Goal: Information Seeking & Learning: Learn about a topic

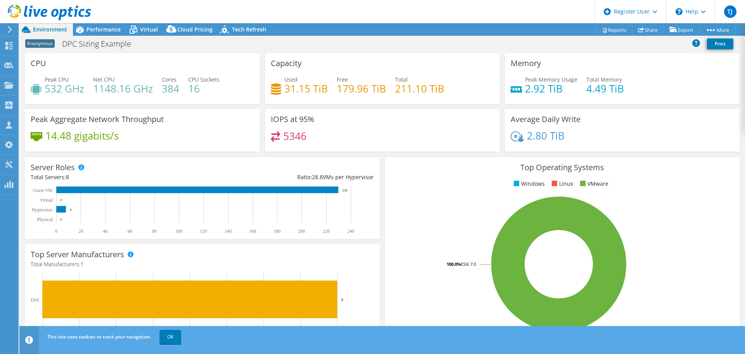
select select "EUFrankfurt"
select select "EUR"
click at [611, 29] on link "Reports" at bounding box center [613, 30] width 37 height 12
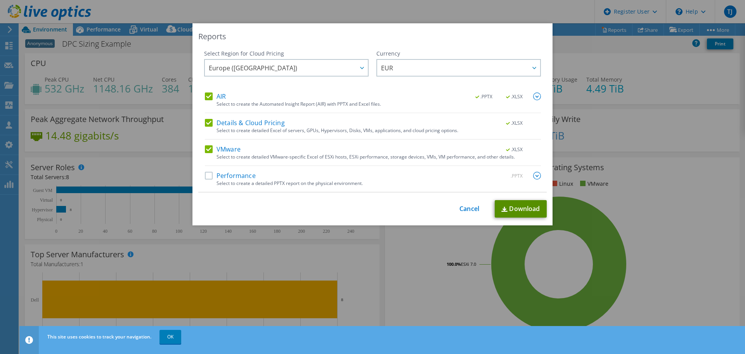
click at [520, 208] on link "Download" at bounding box center [521, 208] width 52 height 17
click at [646, 230] on div "Reports Select Region for Cloud Pricing Asia Pacific (Hong Kong) Asia Pacific (…" at bounding box center [372, 176] width 745 height 307
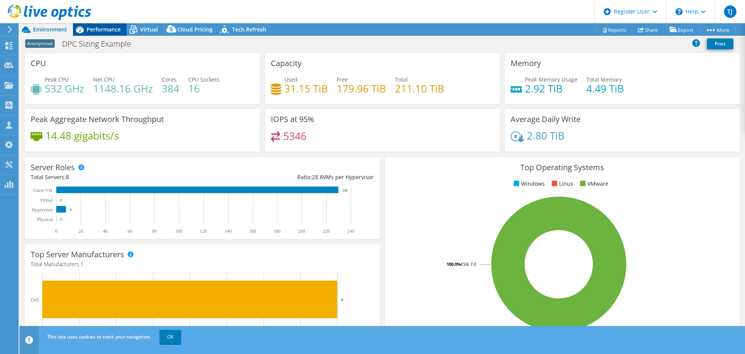
click at [109, 26] on span "Performance" at bounding box center [104, 29] width 34 height 7
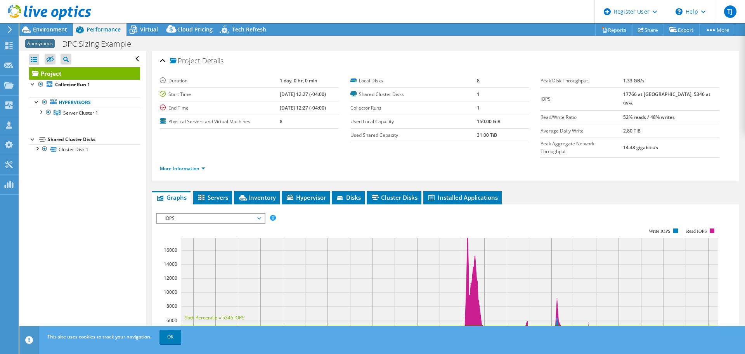
click at [558, 170] on div "Project Details Duration 1 day, 0 hr, 0 min Start Time [DATE] 12:27 (-04:00) En…" at bounding box center [445, 291] width 598 height 481
click at [200, 165] on link "More Information" at bounding box center [182, 168] width 45 height 7
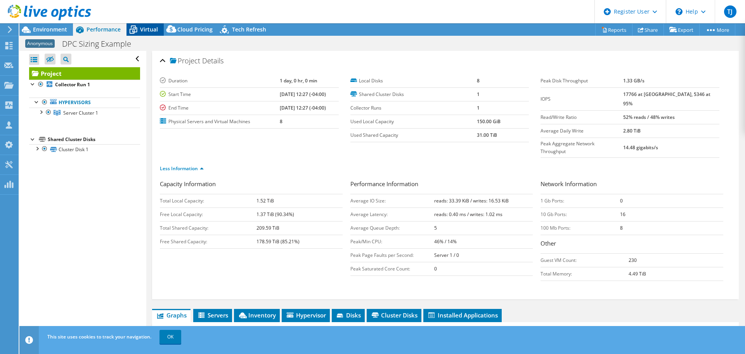
click at [141, 29] on span "Virtual" at bounding box center [149, 29] width 18 height 7
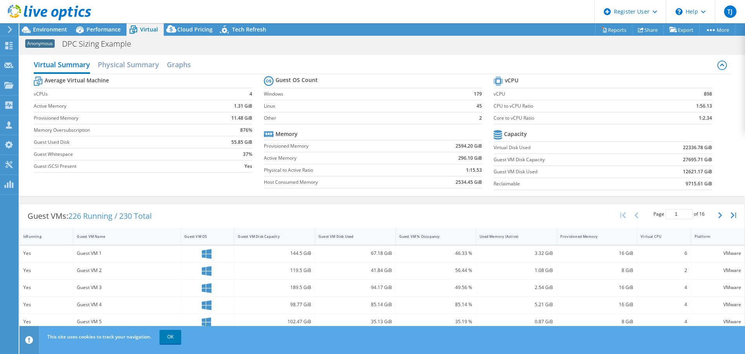
click at [241, 118] on b "11.48 GiB" at bounding box center [241, 118] width 21 height 8
click at [507, 147] on label "Virtual Disk Used" at bounding box center [565, 148] width 143 height 8
click at [517, 172] on label "Guest VM Disk Used" at bounding box center [565, 172] width 143 height 8
click at [61, 28] on span "Environment" at bounding box center [50, 29] width 34 height 7
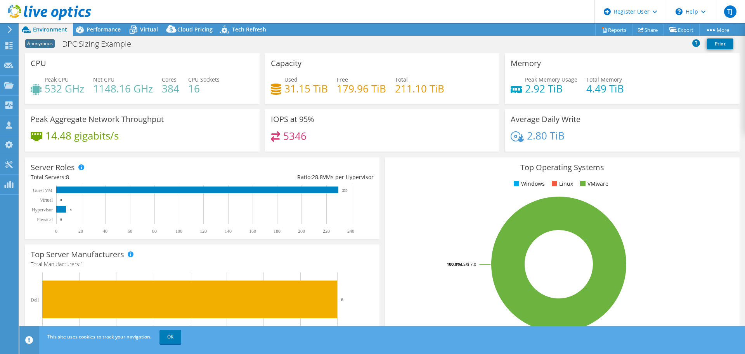
click at [238, 131] on div "Peak Aggregate Network Throughput 14.48 gigabits/s" at bounding box center [142, 130] width 235 height 42
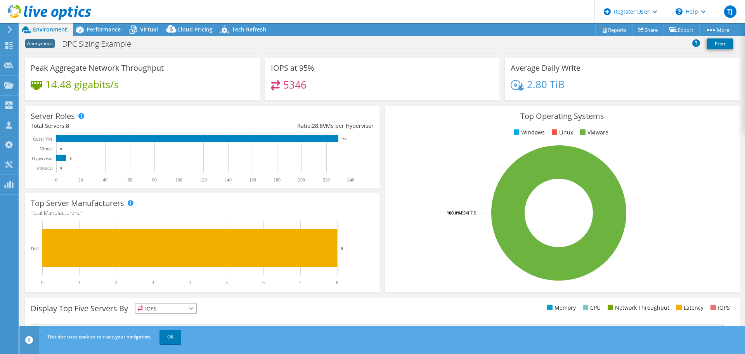
scroll to position [48, 0]
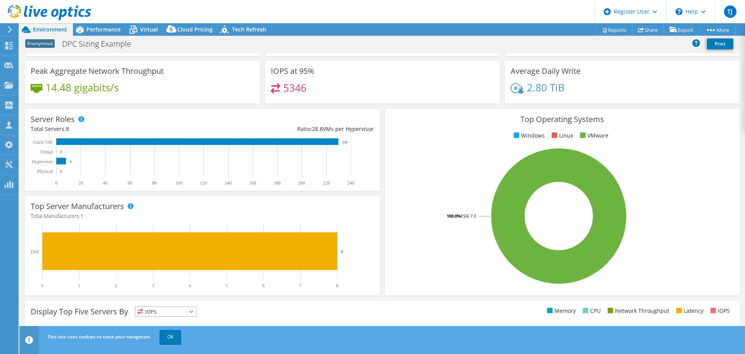
click at [53, 28] on span "Environment" at bounding box center [50, 29] width 34 height 7
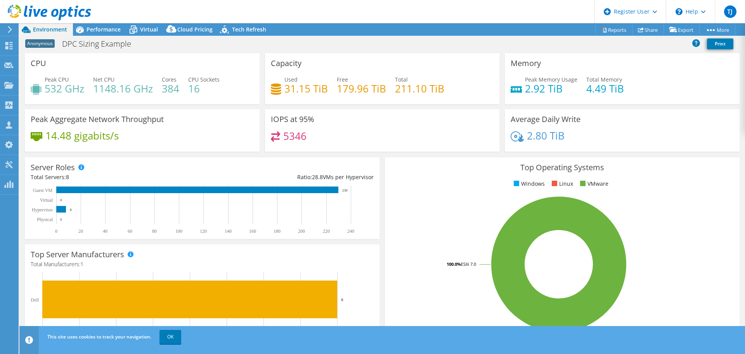
click at [294, 87] on h4 "31.15 TiB" at bounding box center [305, 88] width 43 height 9
click at [95, 26] on span "Performance" at bounding box center [104, 29] width 34 height 7
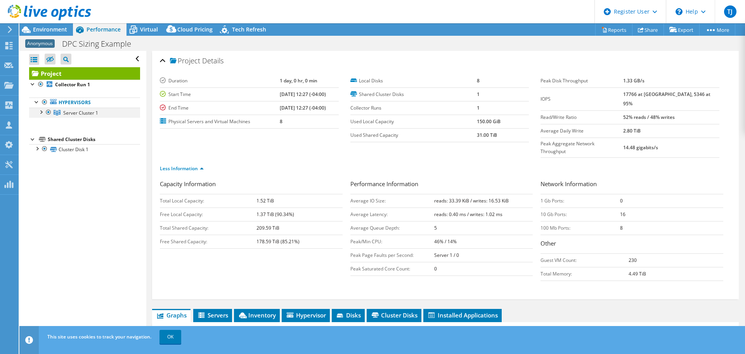
click at [39, 111] on div at bounding box center [41, 112] width 8 height 8
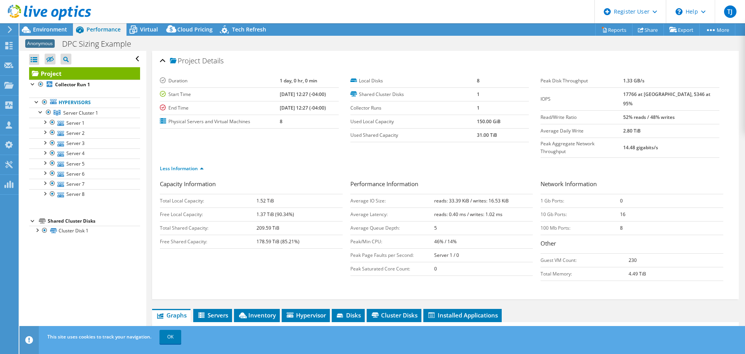
click at [342, 122] on div "Duration 1 day, 0 hr, 0 min Start Time 04/19/2023, 12:27 (-04:00) End Time 04/2…" at bounding box center [255, 101] width 191 height 54
click at [322, 40] on div "Anonymous DPC Sizing Example Print" at bounding box center [382, 43] width 726 height 14
click at [240, 29] on span "Tech Refresh" at bounding box center [249, 29] width 34 height 7
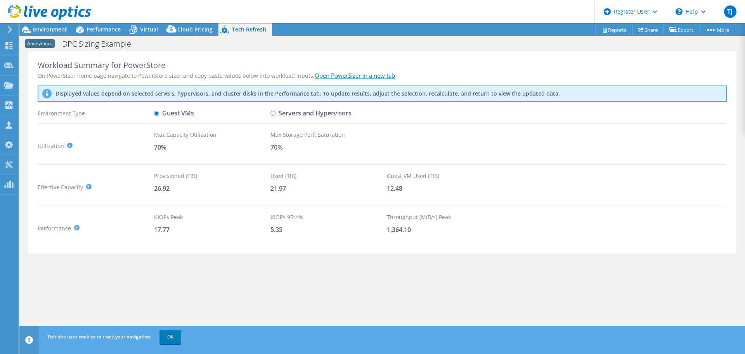
click at [339, 156] on div "Max Storage Perf. Saturation 70%" at bounding box center [329, 145] width 116 height 31
click at [253, 118] on div "Guest VMs" at bounding box center [212, 113] width 116 height 14
click at [272, 113] on input "Servers and Hypervisors" at bounding box center [273, 113] width 5 height 5
radio input "true"
click at [154, 114] on input "Guest VMs" at bounding box center [156, 113] width 5 height 5
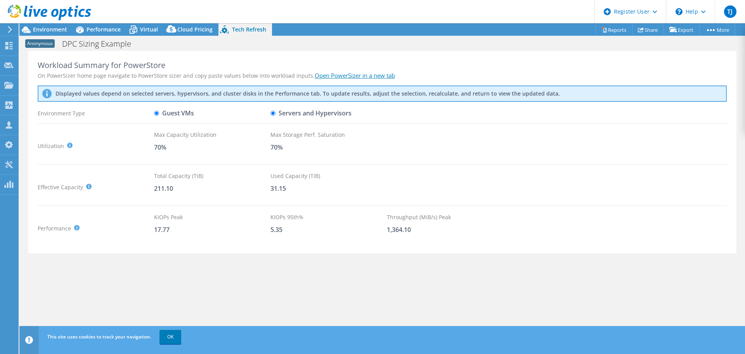
radio input "true"
click at [283, 114] on label "Servers and Hypervisors" at bounding box center [311, 113] width 81 height 14
click at [276, 114] on input "Servers and Hypervisors" at bounding box center [273, 113] width 5 height 5
radio input "true"
click at [277, 184] on div "31.15" at bounding box center [329, 188] width 116 height 9
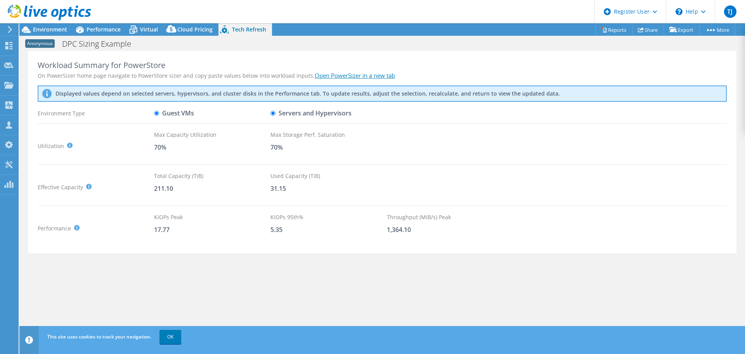
click at [279, 187] on div "31.15" at bounding box center [329, 188] width 116 height 9
click at [289, 185] on div "31.15" at bounding box center [329, 188] width 116 height 9
click at [156, 114] on input "Guest VMs" at bounding box center [156, 113] width 5 height 5
radio input "true"
click at [283, 176] on div "Used (TiB)" at bounding box center [329, 176] width 116 height 9
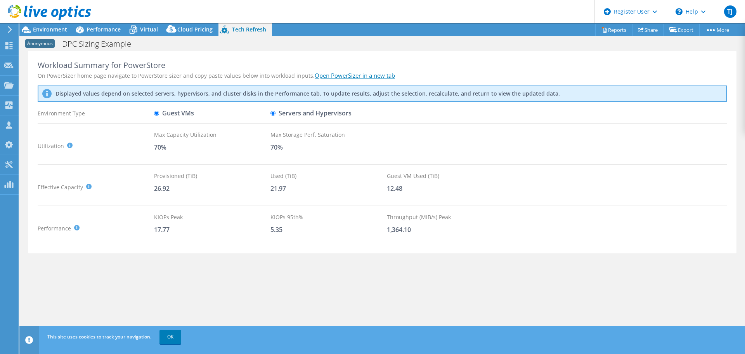
click at [283, 176] on div "Used (TiB)" at bounding box center [329, 176] width 116 height 9
click at [467, 194] on div "Guest VM Used (TiB) 12.48" at bounding box center [445, 187] width 116 height 31
click at [146, 33] on div "Virtual" at bounding box center [145, 29] width 37 height 12
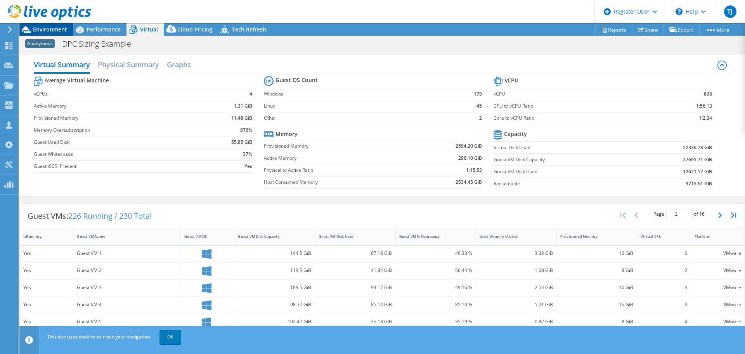
click at [50, 33] on div "Environment" at bounding box center [46, 29] width 54 height 12
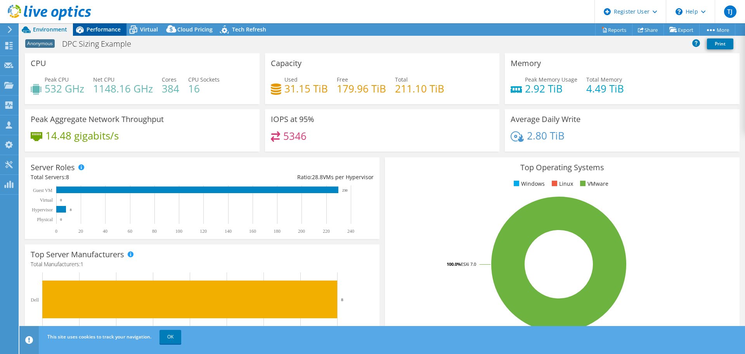
click at [109, 31] on span "Performance" at bounding box center [104, 29] width 34 height 7
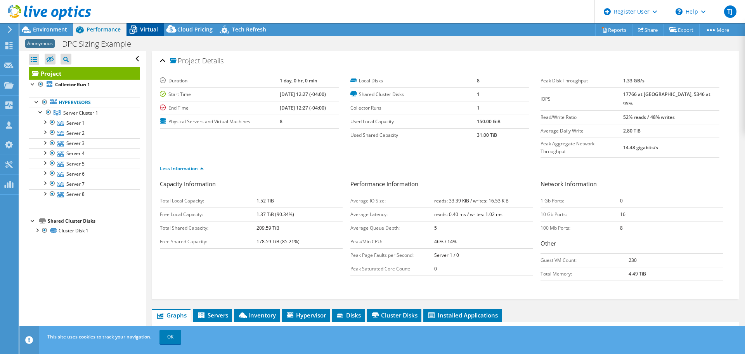
click at [146, 31] on span "Virtual" at bounding box center [149, 29] width 18 height 7
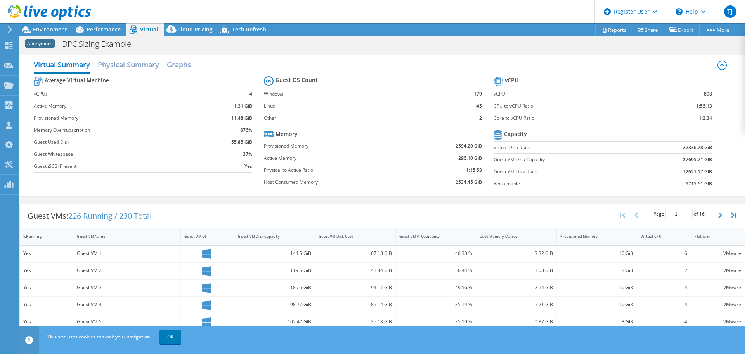
click at [241, 118] on b "11.48 GiB" at bounding box center [241, 118] width 21 height 8
click at [241, 143] on b "55.85 GiB" at bounding box center [241, 142] width 21 height 8
click at [240, 144] on b "55.85 GiB" at bounding box center [241, 142] width 21 height 8
click at [241, 29] on span "Tech Refresh" at bounding box center [249, 29] width 34 height 7
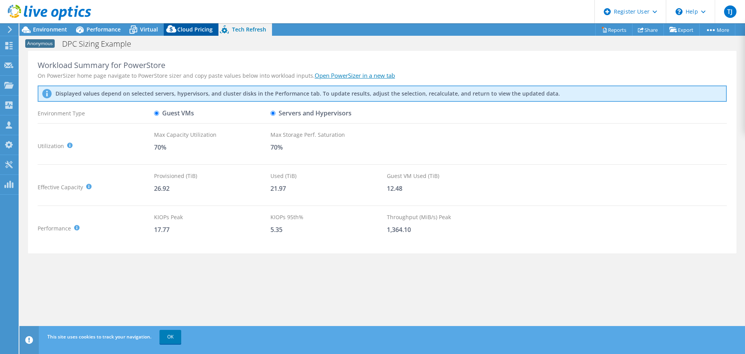
click at [183, 31] on span "Cloud Pricing" at bounding box center [194, 29] width 35 height 7
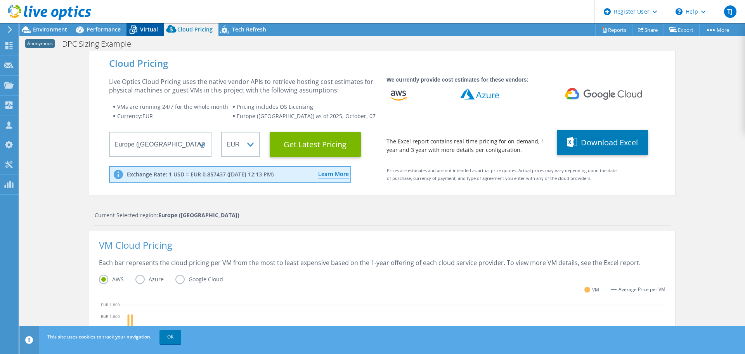
click at [151, 31] on span "Virtual" at bounding box center [149, 29] width 18 height 7
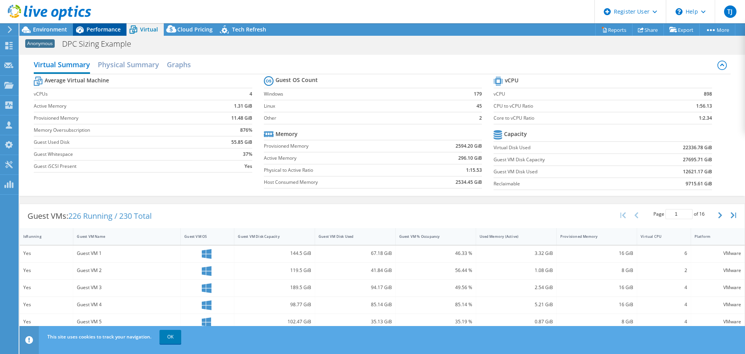
click at [97, 29] on span "Performance" at bounding box center [104, 29] width 34 height 7
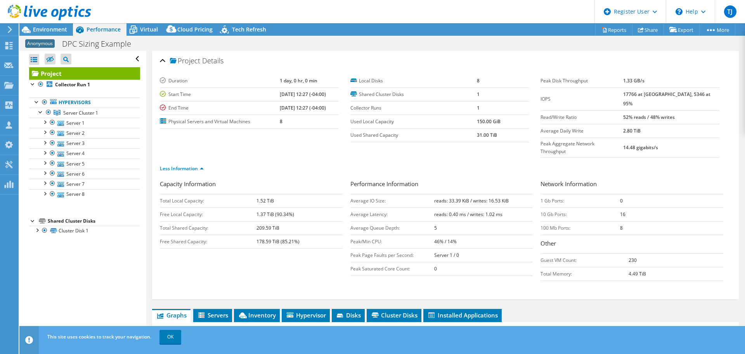
click at [677, 94] on b "17766 at [GEOGRAPHIC_DATA], 5346 at 95%" at bounding box center [666, 99] width 87 height 16
drag, startPoint x: 683, startPoint y: 94, endPoint x: 673, endPoint y: 95, distance: 10.1
click at [673, 95] on b "17766 at [GEOGRAPHIC_DATA], 5346 at 95%" at bounding box center [666, 99] width 87 height 16
copy b "5346"
click at [620, 211] on b "16" at bounding box center [622, 214] width 5 height 7
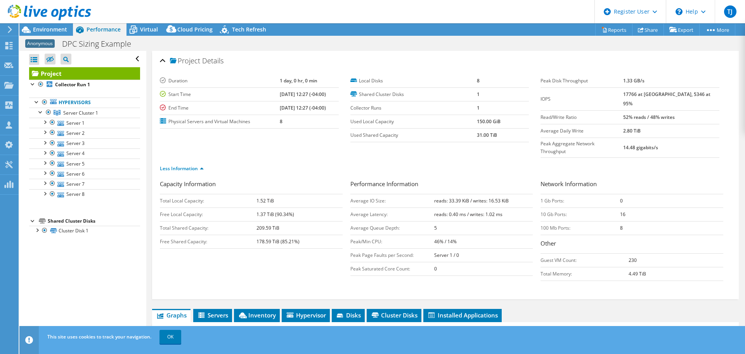
click at [622, 127] on label "Average Daily Write" at bounding box center [582, 131] width 83 height 8
click at [244, 29] on span "Tech Refresh" at bounding box center [249, 29] width 34 height 7
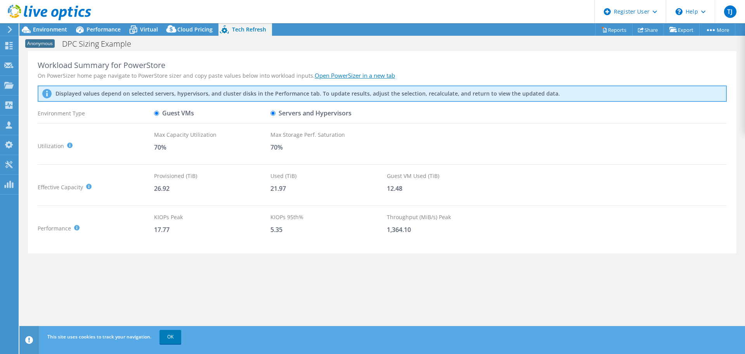
click at [355, 76] on link "Open PowerSizer in a new tab" at bounding box center [355, 75] width 80 height 8
click at [230, 134] on div "Max Capacity Utilization" at bounding box center [212, 134] width 116 height 9
click at [226, 109] on div "Guest VMs" at bounding box center [212, 113] width 116 height 14
click at [284, 115] on label "Servers and Hypervisors" at bounding box center [311, 113] width 81 height 14
click at [276, 115] on input "Servers and Hypervisors" at bounding box center [273, 113] width 5 height 5
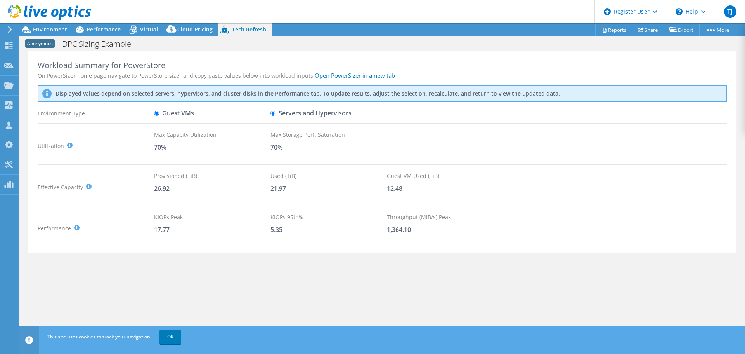
radio input "true"
click at [138, 33] on icon at bounding box center [134, 30] width 14 height 14
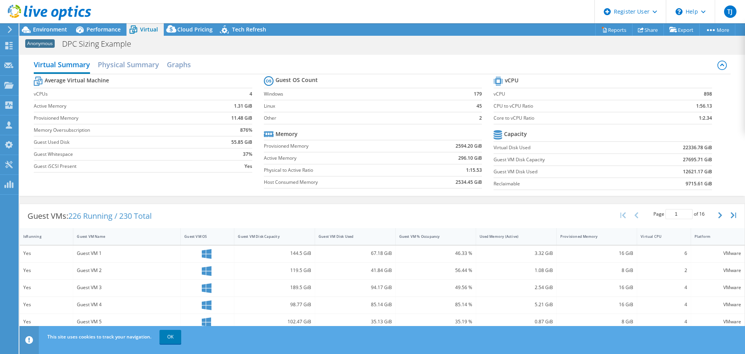
click at [241, 119] on b "11.48 GiB" at bounding box center [241, 118] width 21 height 8
click at [472, 169] on b "1:15.53" at bounding box center [474, 170] width 16 height 8
drag, startPoint x: 241, startPoint y: 116, endPoint x: 230, endPoint y: 115, distance: 10.5
click at [231, 115] on b "11.48 GiB" at bounding box center [241, 118] width 21 height 8
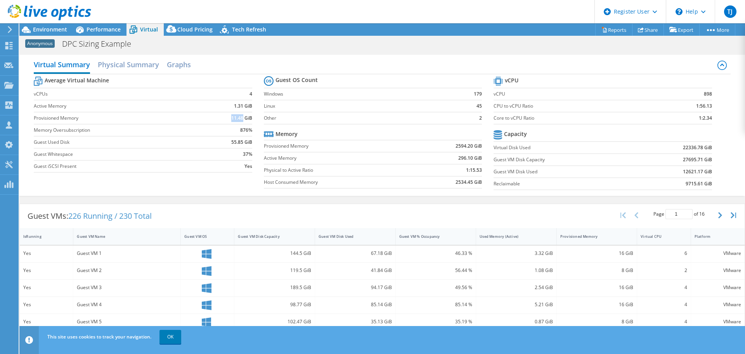
copy b "11.48"
click at [310, 161] on label "Active Memory" at bounding box center [339, 158] width 150 height 8
drag, startPoint x: 697, startPoint y: 160, endPoint x: 665, endPoint y: 161, distance: 31.4
click at [665, 161] on td "27695.71 GiB" at bounding box center [674, 159] width 75 height 12
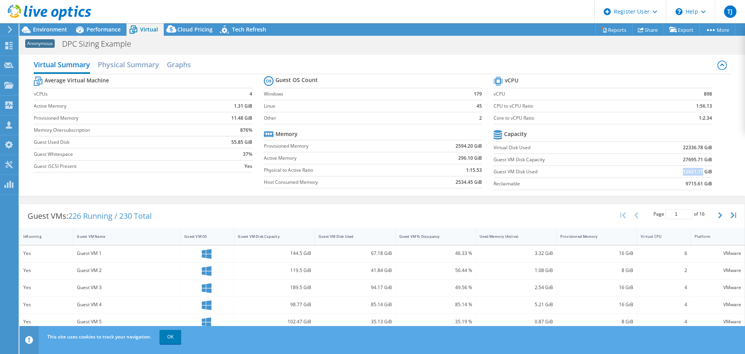
drag, startPoint x: 697, startPoint y: 172, endPoint x: 666, endPoint y: 169, distance: 31.6
click at [666, 169] on td "12621.17 GiB" at bounding box center [674, 171] width 75 height 12
copy b "12621.17"
click at [239, 27] on span "Tech Refresh" at bounding box center [249, 29] width 34 height 7
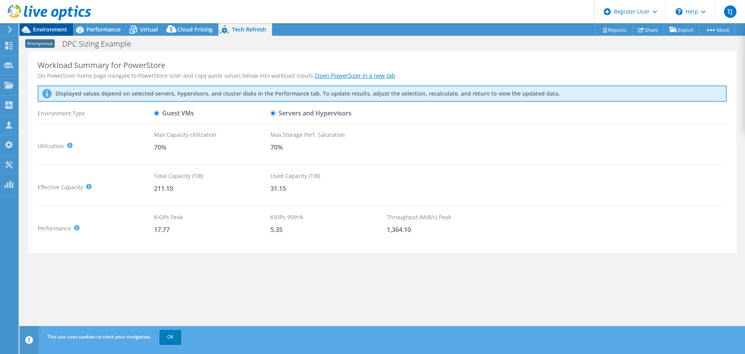
click at [60, 28] on span "Environment" at bounding box center [50, 29] width 34 height 7
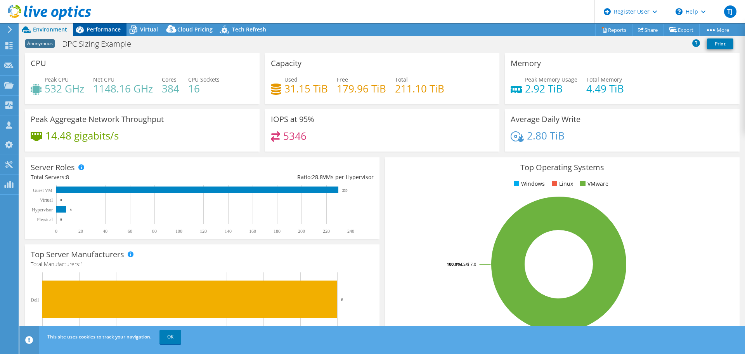
click at [105, 28] on span "Performance" at bounding box center [104, 29] width 34 height 7
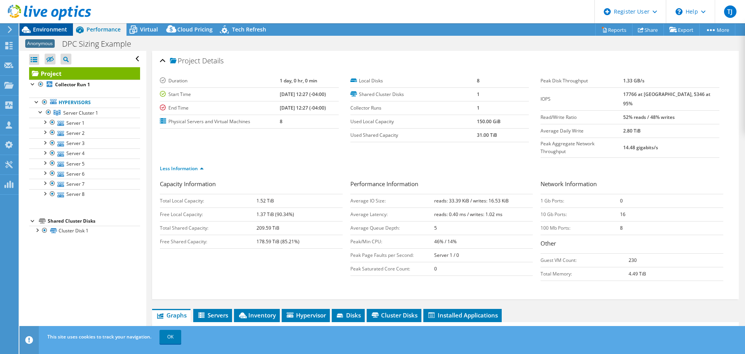
click at [46, 29] on span "Environment" at bounding box center [50, 29] width 34 height 7
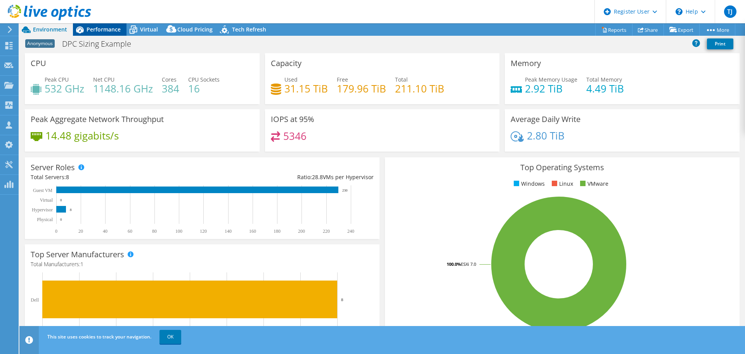
click at [106, 33] on div "Performance" at bounding box center [100, 29] width 54 height 12
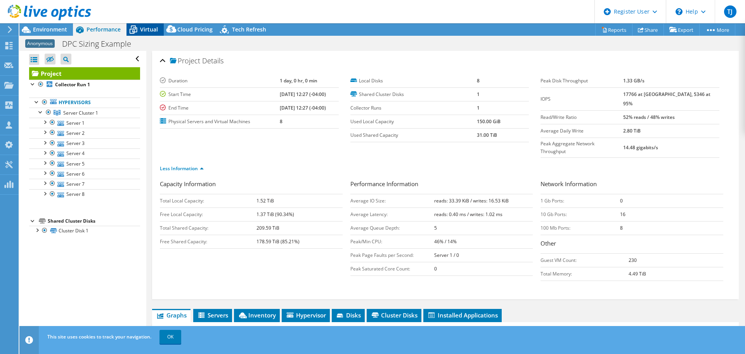
click at [154, 28] on span "Virtual" at bounding box center [149, 29] width 18 height 7
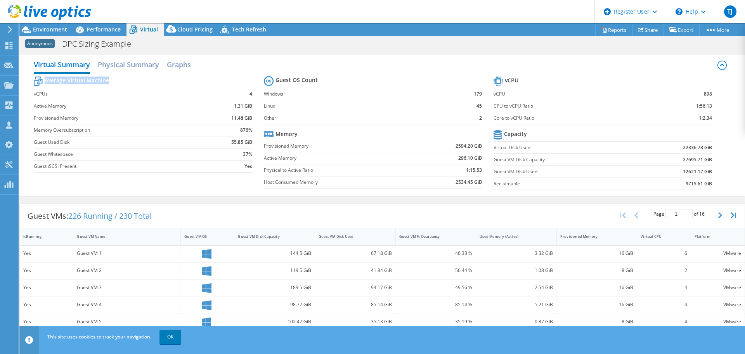
drag, startPoint x: 45, startPoint y: 80, endPoint x: 108, endPoint y: 82, distance: 62.5
click at [108, 82] on b "Average Virtual Machine" at bounding box center [77, 80] width 64 height 8
click at [55, 30] on span "Environment" at bounding box center [50, 29] width 34 height 7
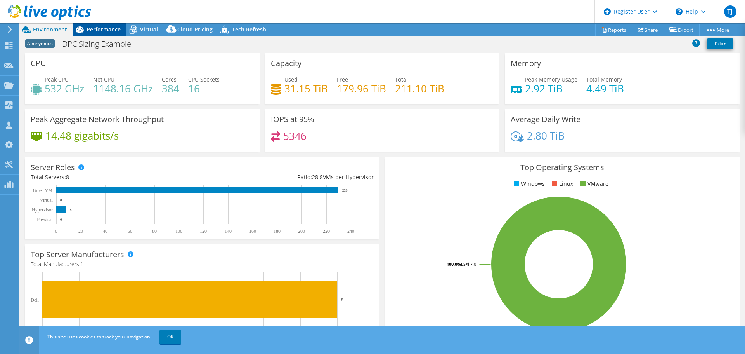
click at [96, 30] on span "Performance" at bounding box center [104, 29] width 34 height 7
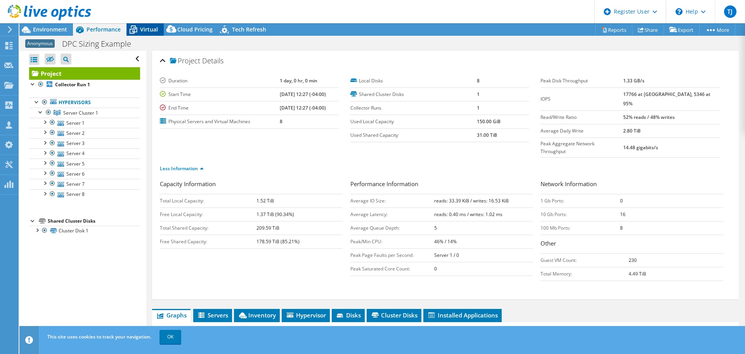
click at [144, 33] on span "Virtual" at bounding box center [149, 29] width 18 height 7
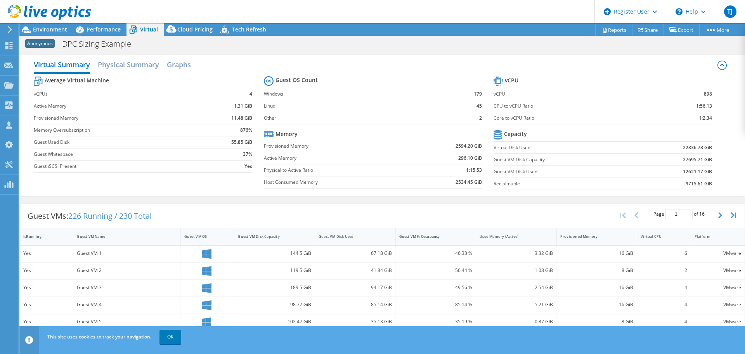
click at [236, 128] on td "876%" at bounding box center [229, 130] width 48 height 12
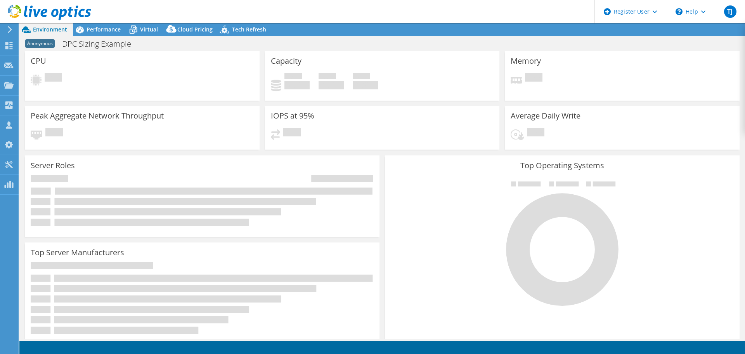
select select "USEast"
select select "USD"
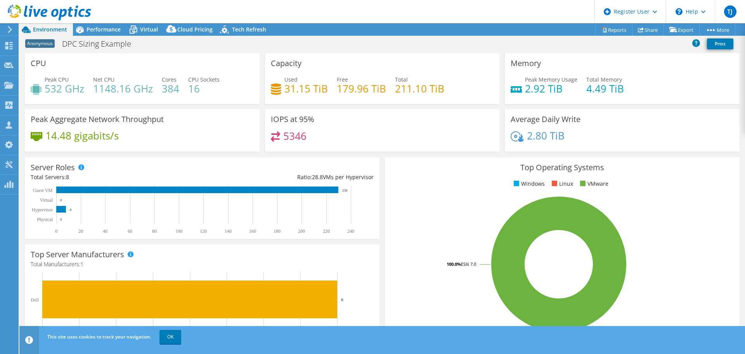
click at [539, 91] on h4 "2.92 TiB" at bounding box center [551, 88] width 52 height 9
drag, startPoint x: 522, startPoint y: 90, endPoint x: 566, endPoint y: 90, distance: 43.9
click at [566, 90] on h4 "2.92 TiB" at bounding box center [551, 88] width 52 height 9
copy h4 "2.92 TiB"
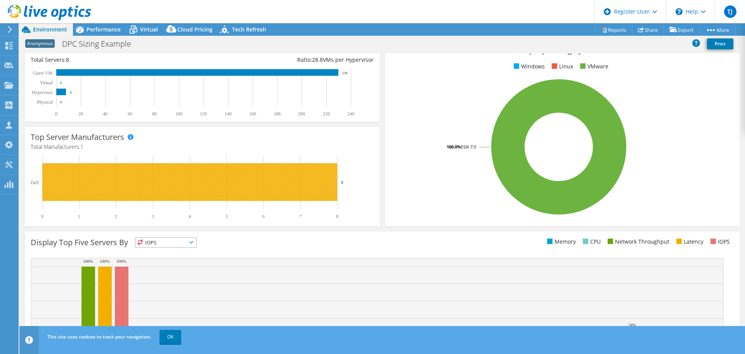
scroll to position [165, 0]
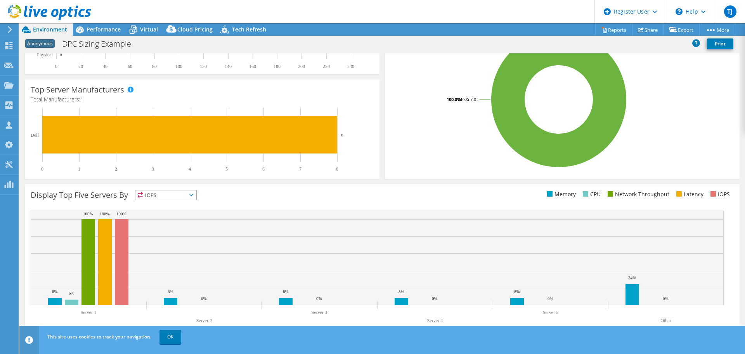
click at [142, 196] on icon at bounding box center [140, 195] width 5 height 6
click at [160, 213] on li "Memory" at bounding box center [165, 215] width 61 height 11
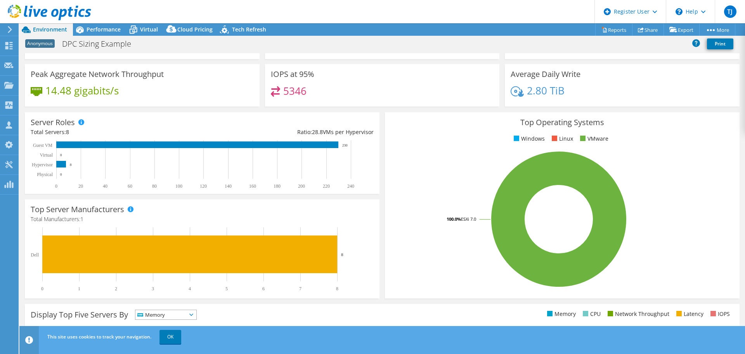
scroll to position [0, 0]
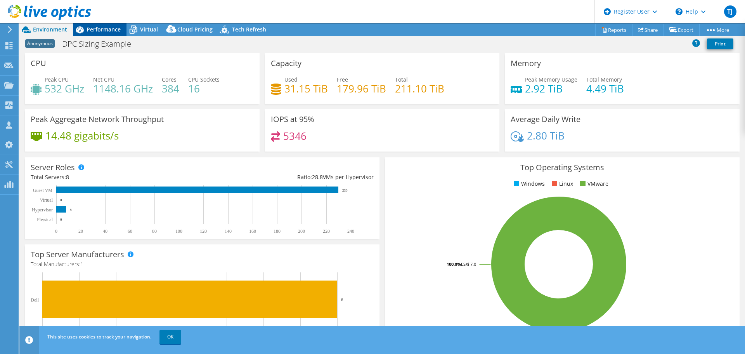
click at [103, 35] on div "Performance" at bounding box center [100, 29] width 54 height 12
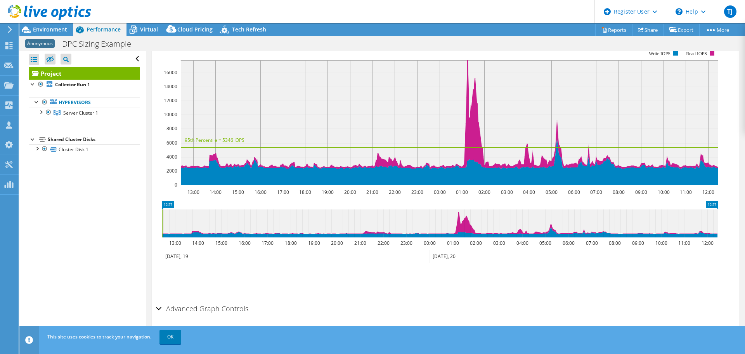
scroll to position [22, 0]
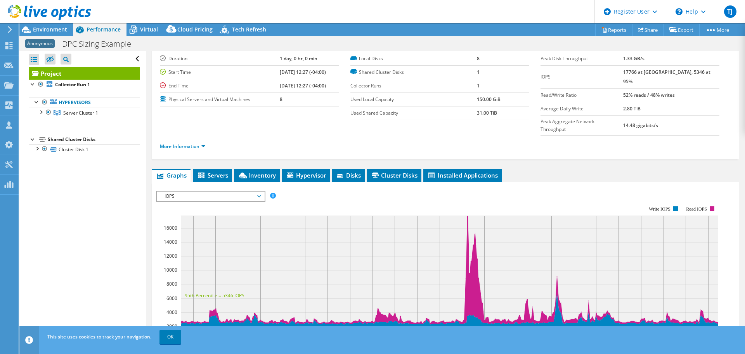
click at [221, 191] on span "IOPS" at bounding box center [211, 195] width 100 height 9
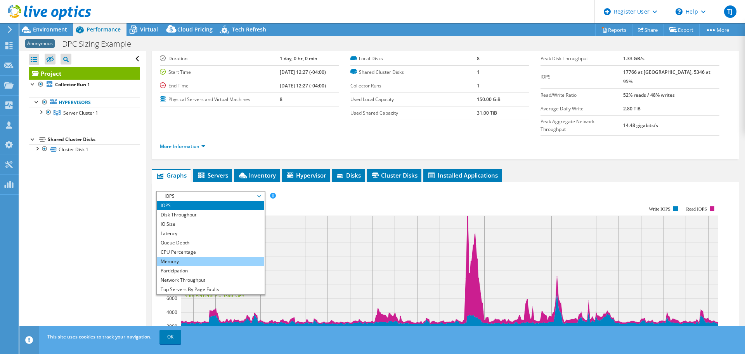
click at [209, 257] on li "Memory" at bounding box center [211, 261] width 108 height 9
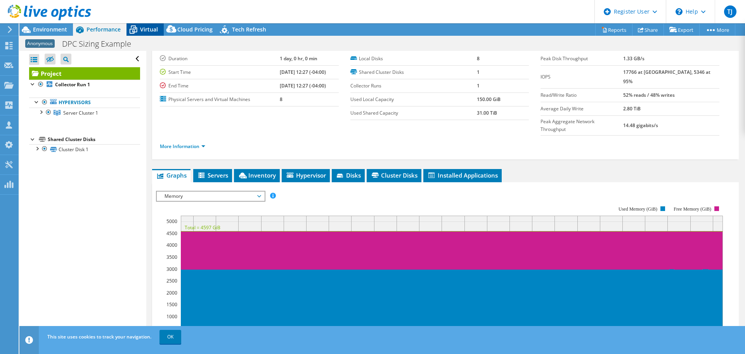
click at [144, 32] on span "Virtual" at bounding box center [149, 29] width 18 height 7
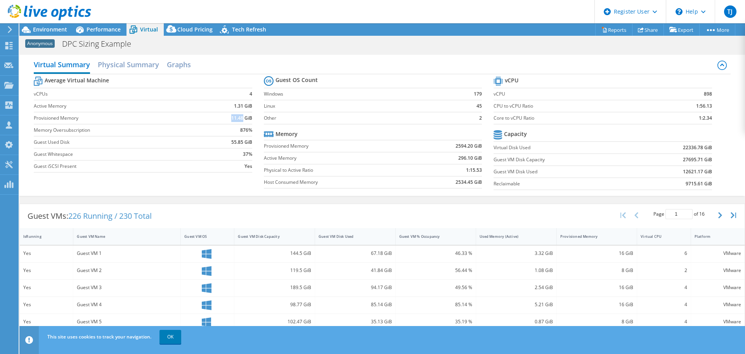
drag, startPoint x: 241, startPoint y: 117, endPoint x: 226, endPoint y: 117, distance: 15.1
click at [226, 117] on td "11.48 GiB" at bounding box center [229, 118] width 48 height 12
copy b "11.48"
click at [92, 28] on span "Performance" at bounding box center [104, 29] width 34 height 7
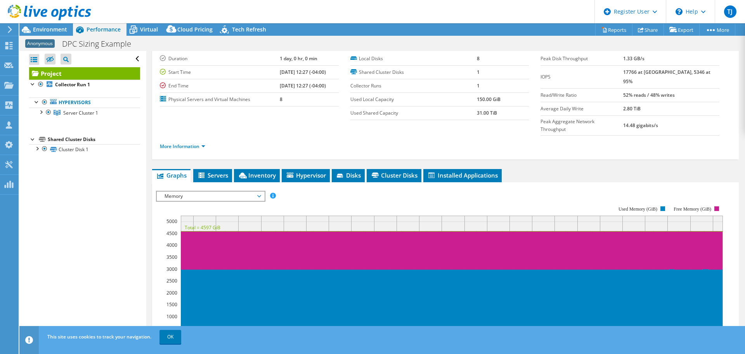
click at [532, 144] on div "Project Details Duration 1 day, 0 hr, 0 min Start Time [DATE] 12:27 (-04:00) En…" at bounding box center [445, 269] width 598 height 481
